Goal: Information Seeking & Learning: Learn about a topic

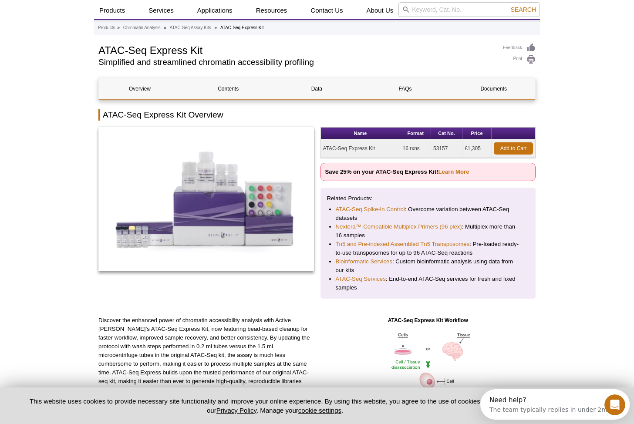
click at [490, 226] on li "Nextera™-Compatible Multiplex Primers (96 plex) : Multiplex more than 16 samples" at bounding box center [428, 231] width 185 height 17
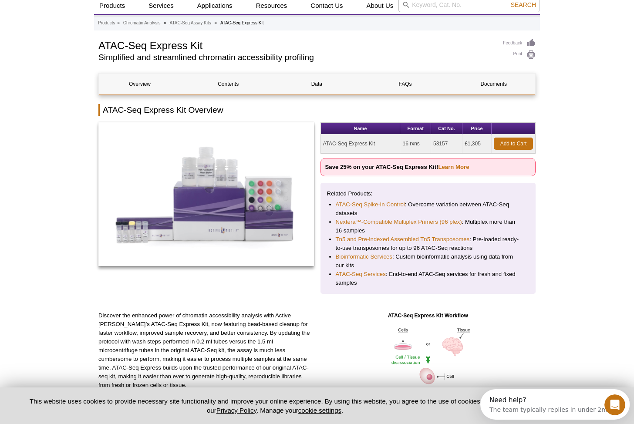
scroll to position [31, 0]
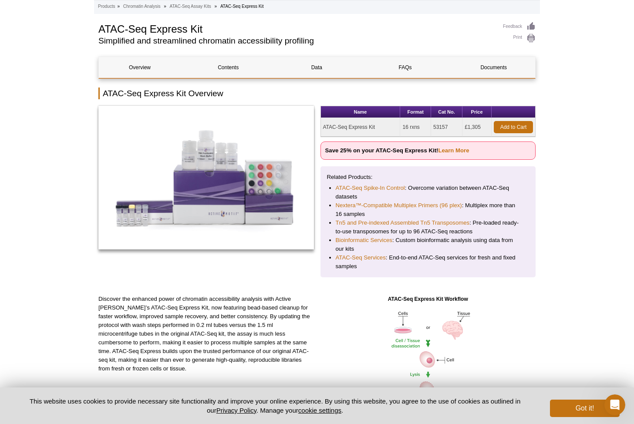
scroll to position [47, 0]
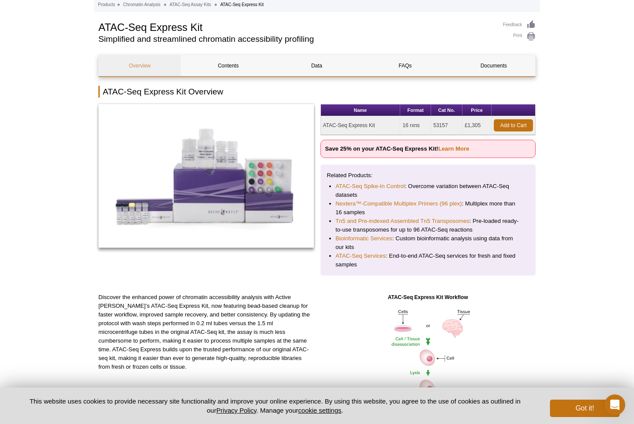
click at [139, 61] on link "Overview" at bounding box center [140, 65] width 82 height 21
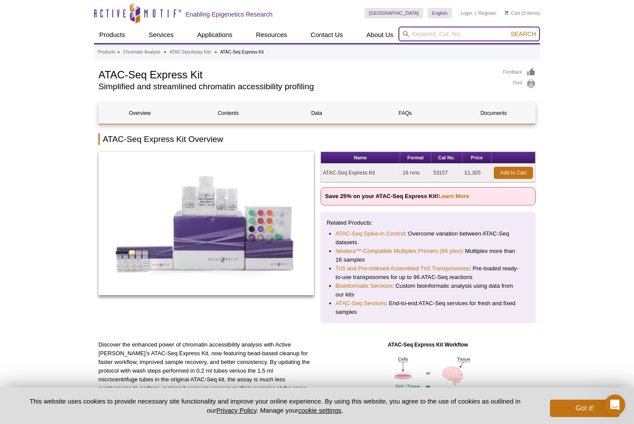
click at [455, 34] on input "search" at bounding box center [470, 34] width 142 height 15
paste input "53154"
type input "53154"
click at [528, 35] on span "Search" at bounding box center [523, 34] width 25 height 7
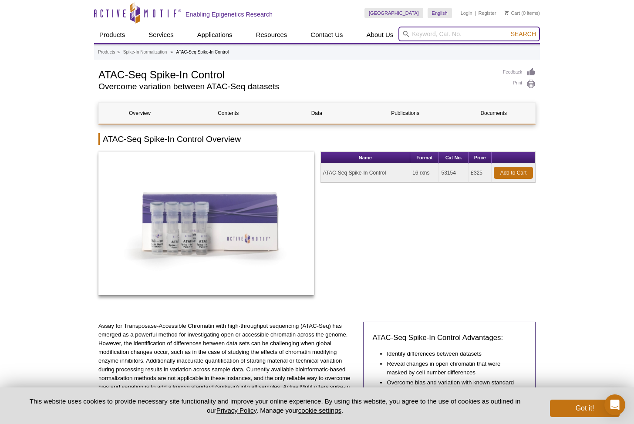
click at [454, 36] on input "search" at bounding box center [470, 34] width 142 height 15
type input "atac-seq buffer set"
click at [524, 34] on button "Search" at bounding box center [524, 34] width 31 height 8
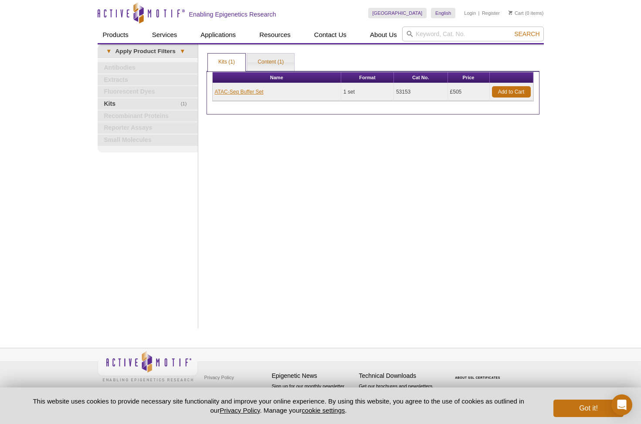
click at [258, 89] on link "ATAC-Seq Buffer Set" at bounding box center [239, 92] width 49 height 8
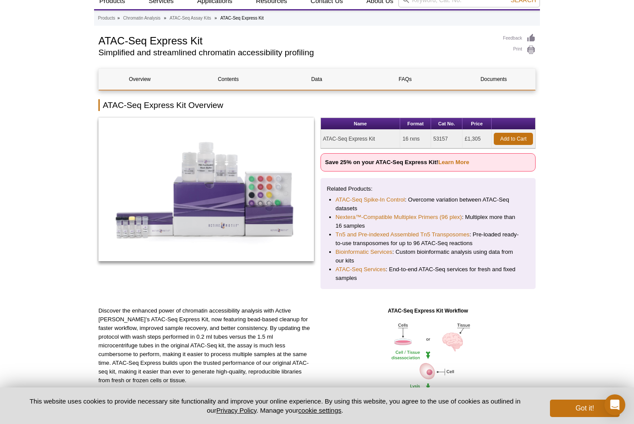
scroll to position [45, 0]
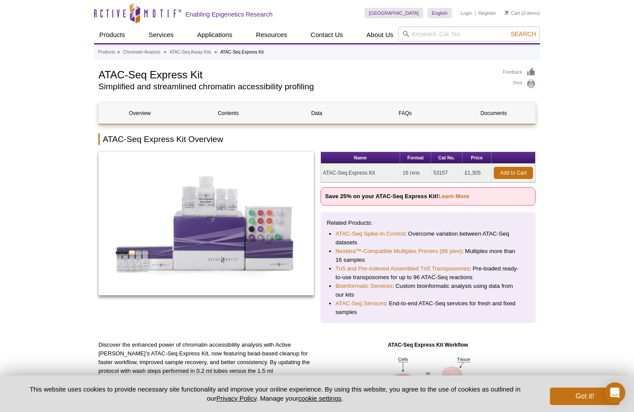
click at [460, 266] on link "Tn5 and Pre-indexed Assembled Tn5 Transposomes" at bounding box center [403, 269] width 134 height 9
